Goal: Entertainment & Leisure: Consume media (video, audio)

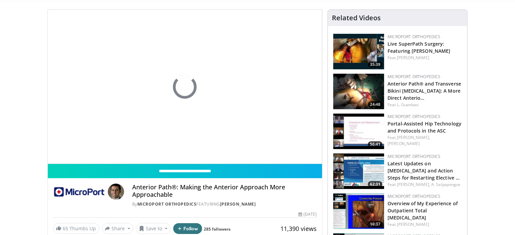
scroll to position [72, 0]
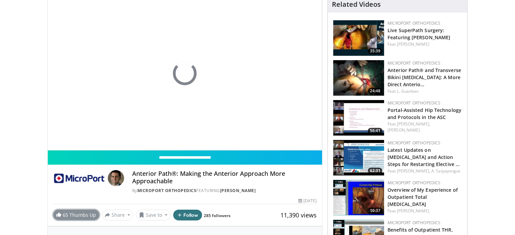
click at [78, 213] on link "65 Thumbs Up" at bounding box center [76, 215] width 46 height 11
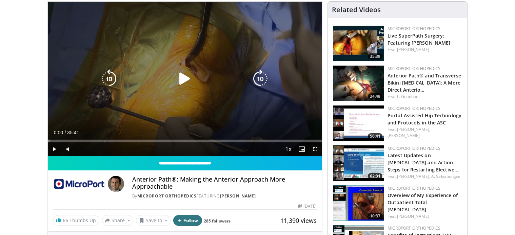
scroll to position [64, 0]
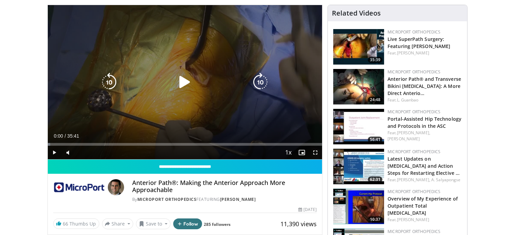
click at [181, 83] on icon "Video Player" at bounding box center [184, 82] width 19 height 19
click at [202, 80] on div "Video Player" at bounding box center [184, 83] width 165 height 14
click at [188, 80] on icon "Video Player" at bounding box center [184, 82] width 19 height 19
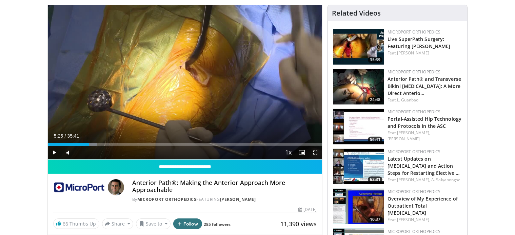
click at [188, 80] on div "10 seconds Tap to unmute" at bounding box center [185, 82] width 274 height 154
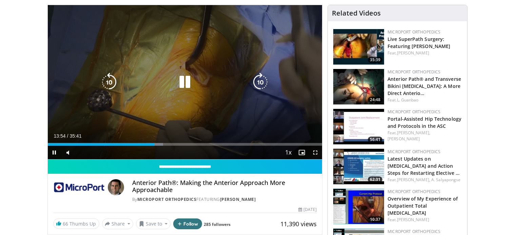
click at [186, 82] on icon "Video Player" at bounding box center [184, 82] width 19 height 19
